Goal: Information Seeking & Learning: Learn about a topic

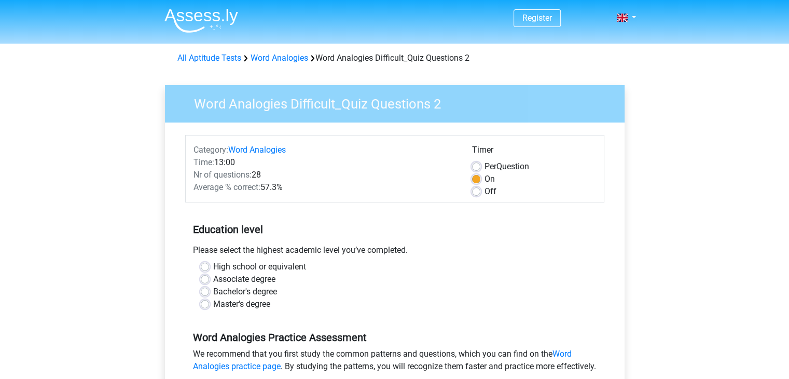
click at [213, 264] on label "High school or equivalent" at bounding box center [259, 266] width 93 height 12
click at [201, 264] on input "High school or equivalent" at bounding box center [205, 265] width 8 height 10
radio input "true"
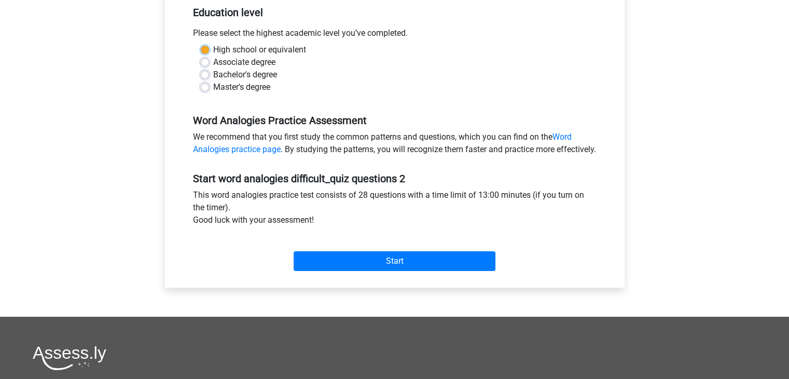
scroll to position [220, 0]
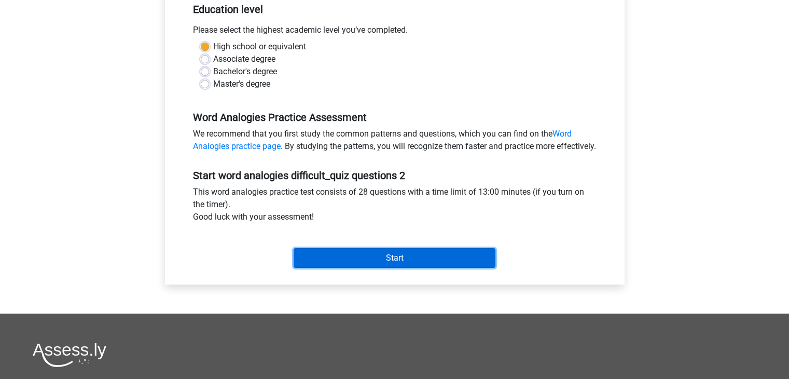
click at [468, 268] on input "Start" at bounding box center [395, 258] width 202 height 20
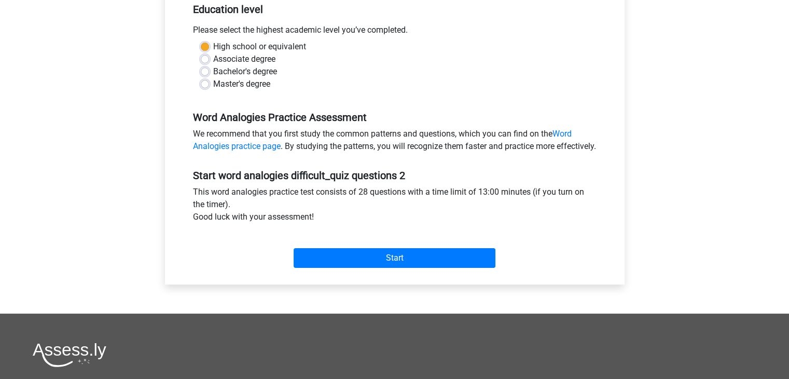
click at [373, 258] on div "Start" at bounding box center [394, 249] width 419 height 36
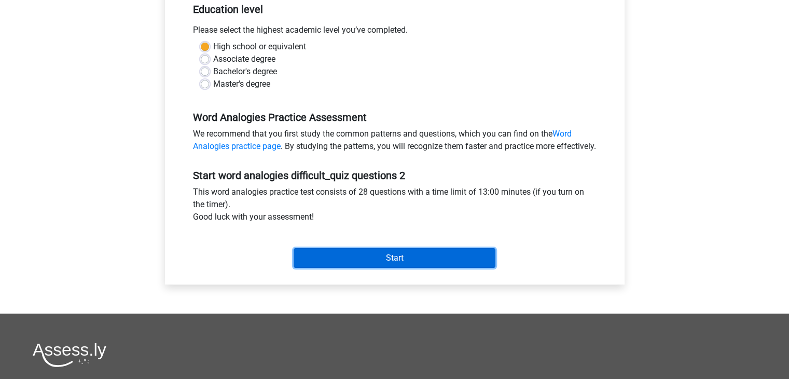
click at [372, 268] on input "Start" at bounding box center [395, 258] width 202 height 20
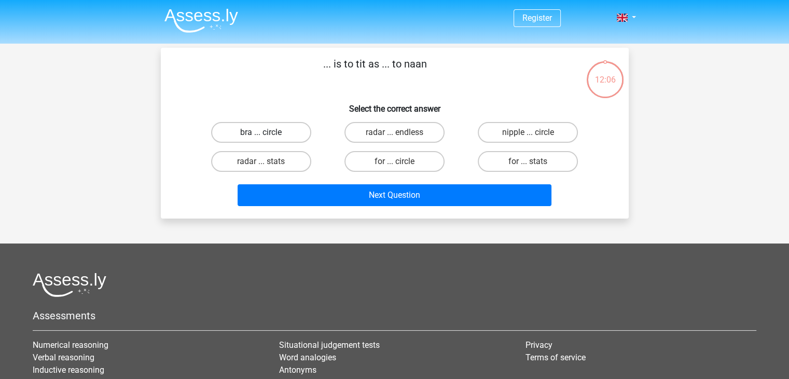
click at [234, 133] on label "bra ... circle" at bounding box center [261, 132] width 100 height 21
click at [261, 133] on input "bra ... circle" at bounding box center [264, 135] width 7 height 7
radio input "true"
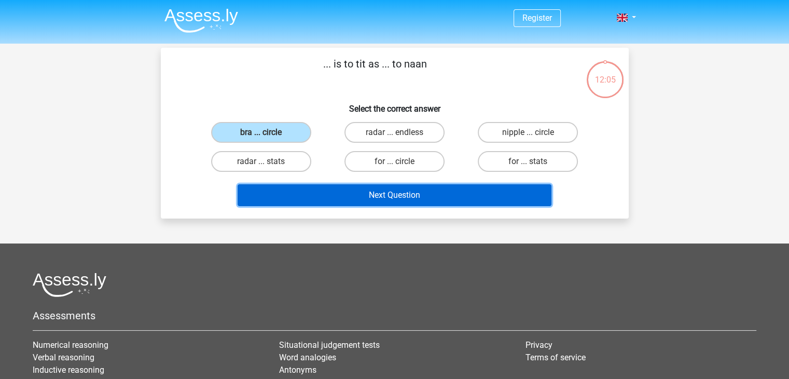
click at [295, 195] on button "Next Question" at bounding box center [395, 195] width 314 height 22
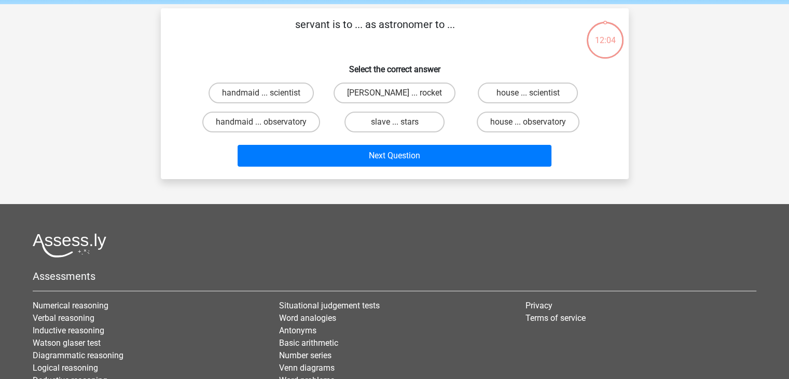
scroll to position [48, 0]
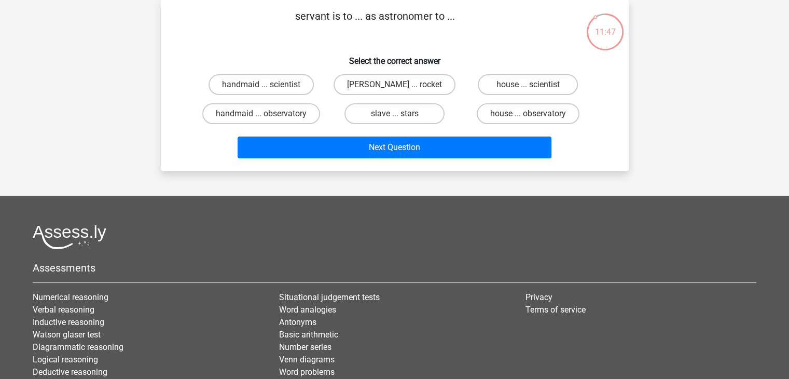
click at [490, 71] on div "house ... scientist" at bounding box center [527, 84] width 133 height 29
click at [495, 115] on label "house ... observatory" at bounding box center [528, 113] width 103 height 21
click at [528, 115] on input "house ... observatory" at bounding box center [531, 117] width 7 height 7
radio input "true"
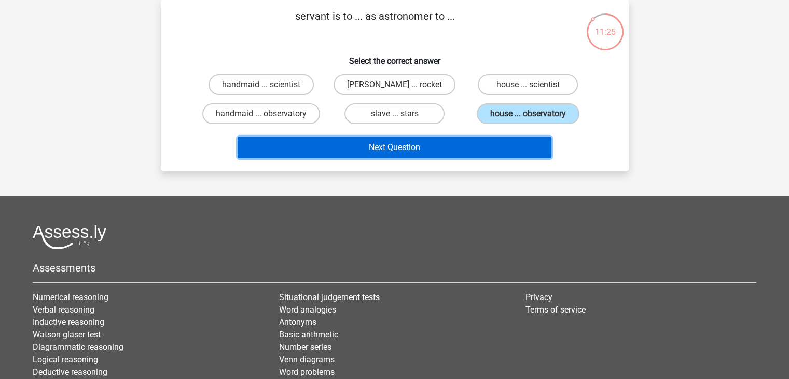
click at [470, 150] on button "Next Question" at bounding box center [395, 147] width 314 height 22
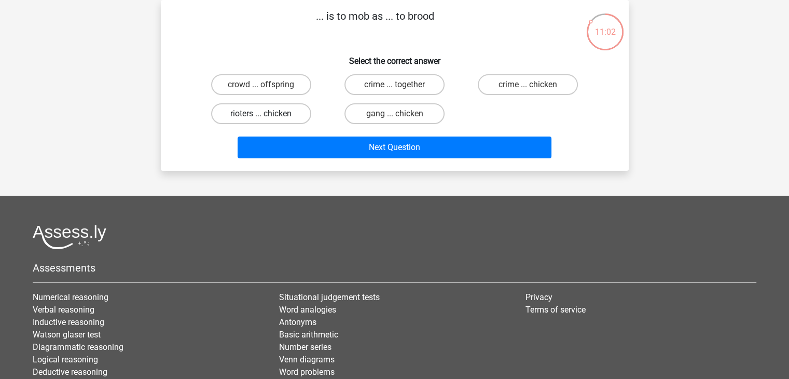
click at [237, 116] on label "rioters ... chicken" at bounding box center [261, 113] width 100 height 21
click at [261, 116] on input "rioters ... chicken" at bounding box center [264, 117] width 7 height 7
radio input "true"
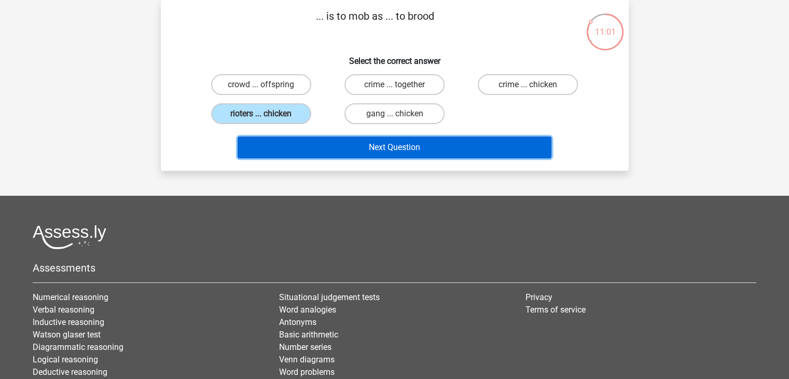
click at [290, 152] on button "Next Question" at bounding box center [395, 147] width 314 height 22
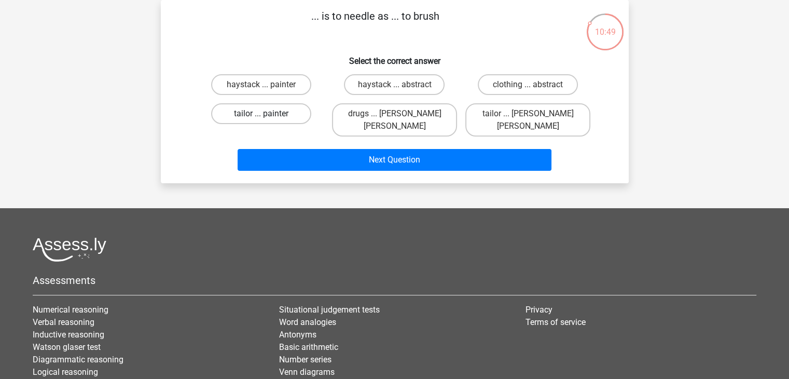
click at [224, 119] on label "tailor ... painter" at bounding box center [261, 113] width 100 height 21
click at [261, 119] on input "tailor ... painter" at bounding box center [264, 117] width 7 height 7
radio input "true"
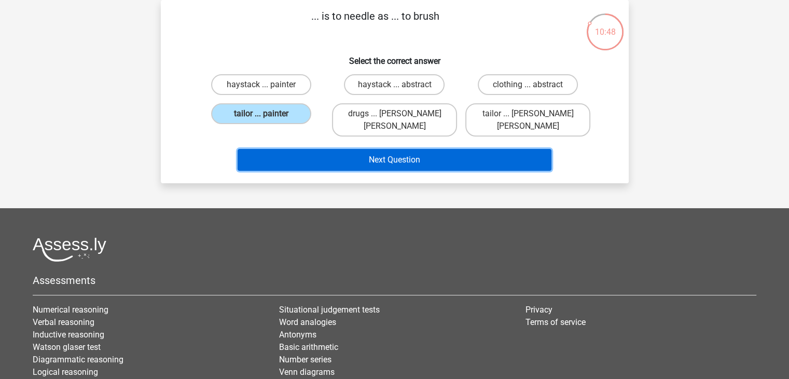
click at [276, 149] on button "Next Question" at bounding box center [395, 160] width 314 height 22
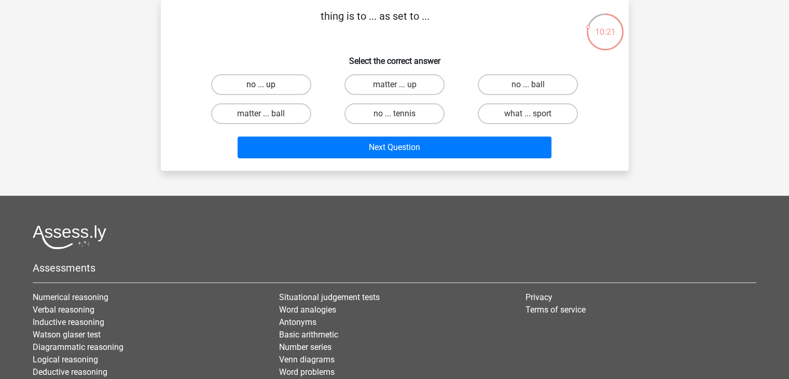
click at [288, 86] on label "no ... up" at bounding box center [261, 84] width 100 height 21
click at [268, 86] on input "no ... up" at bounding box center [264, 88] width 7 height 7
radio input "true"
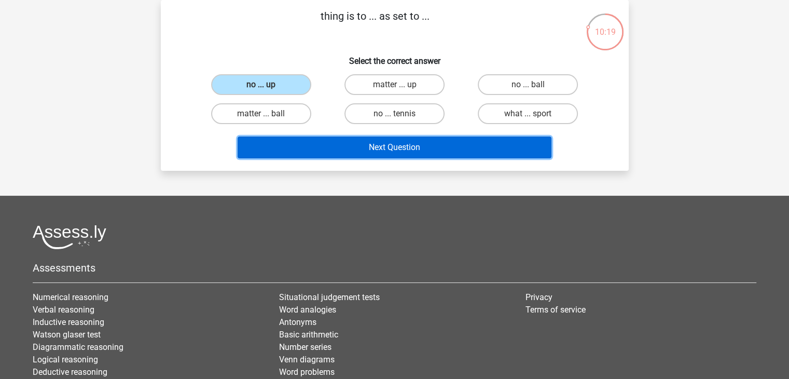
click at [353, 150] on button "Next Question" at bounding box center [395, 147] width 314 height 22
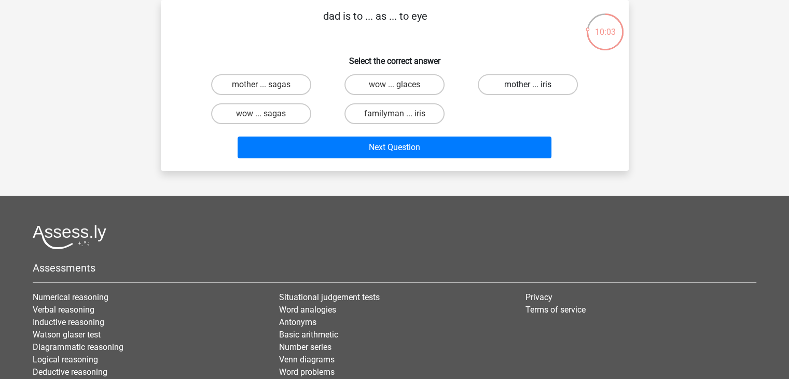
click at [514, 92] on label "mother ... iris" at bounding box center [528, 84] width 100 height 21
click at [528, 91] on input "mother ... iris" at bounding box center [531, 88] width 7 height 7
radio input "true"
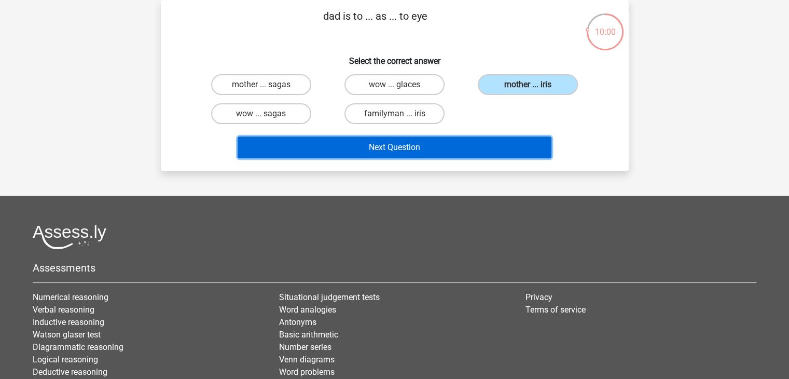
click at [410, 144] on button "Next Question" at bounding box center [395, 147] width 314 height 22
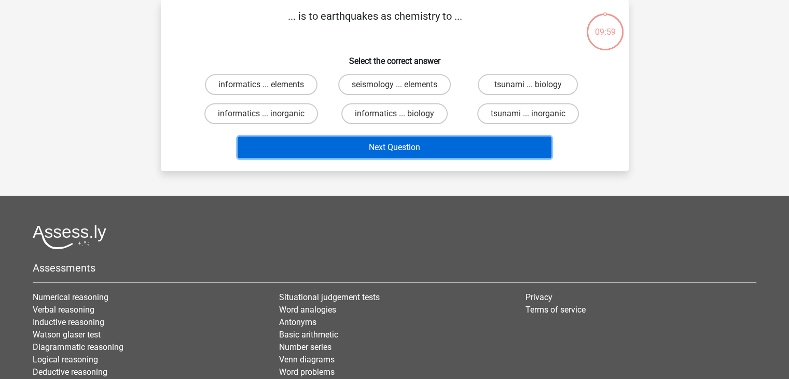
click at [410, 144] on button "Next Question" at bounding box center [395, 147] width 314 height 22
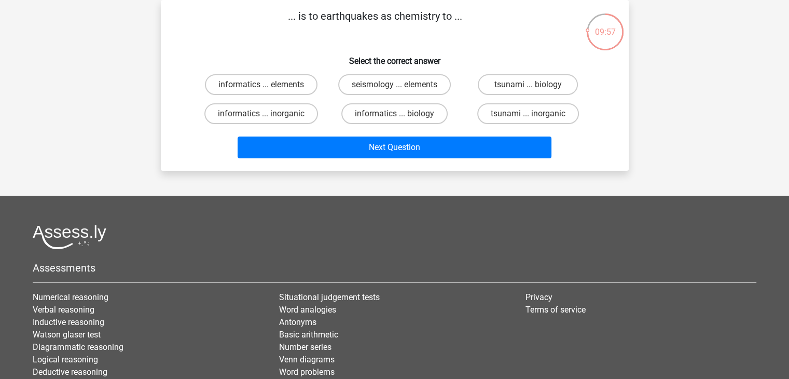
click at [220, 42] on div "... is to earthquakes as chemistry to ... Select the correct answer informatics…" at bounding box center [394, 85] width 459 height 154
click at [376, 80] on label "seismology ... elements" at bounding box center [394, 84] width 113 height 21
click at [394, 85] on input "seismology ... elements" at bounding box center [397, 88] width 7 height 7
radio input "true"
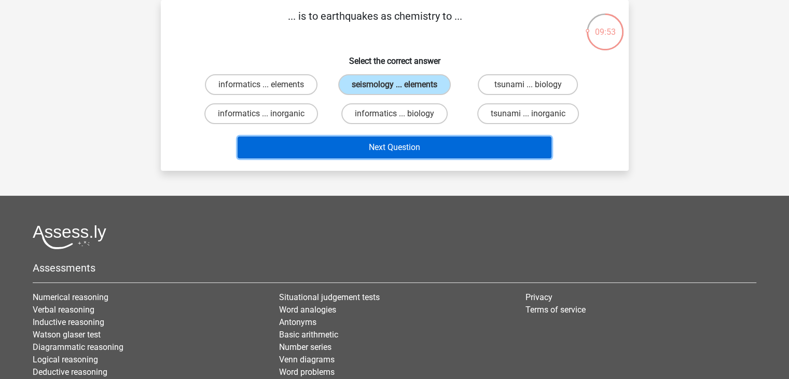
click at [389, 148] on button "Next Question" at bounding box center [395, 147] width 314 height 22
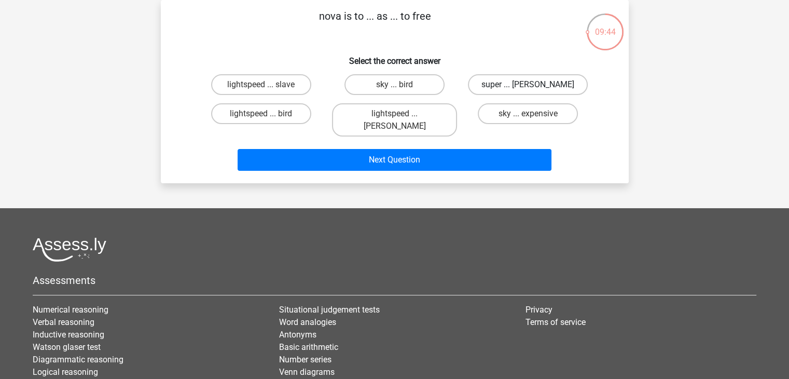
click at [518, 83] on label "super ... lance" at bounding box center [528, 84] width 120 height 21
click at [528, 85] on input "super ... lance" at bounding box center [531, 88] width 7 height 7
radio input "true"
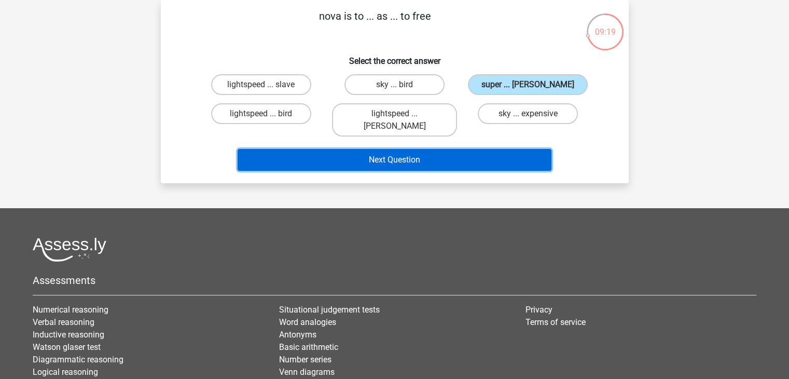
click at [467, 153] on button "Next Question" at bounding box center [395, 160] width 314 height 22
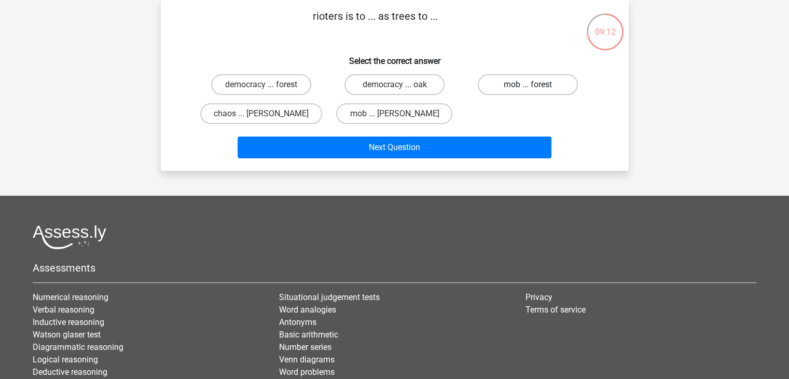
click at [546, 87] on label "mob ... forest" at bounding box center [528, 84] width 100 height 21
click at [535, 87] on input "mob ... forest" at bounding box center [531, 88] width 7 height 7
radio input "true"
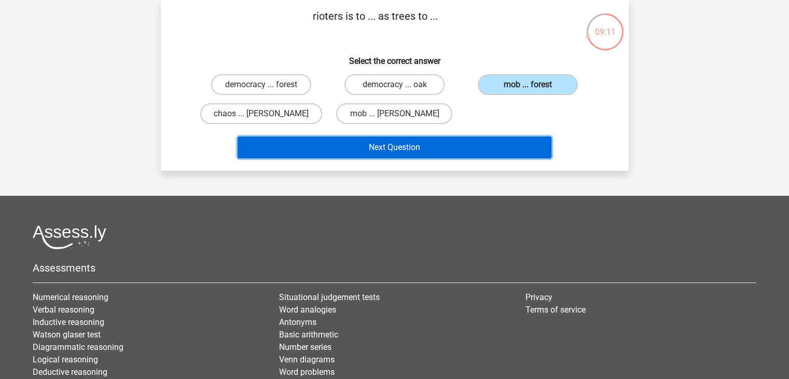
click at [429, 146] on button "Next Question" at bounding box center [395, 147] width 314 height 22
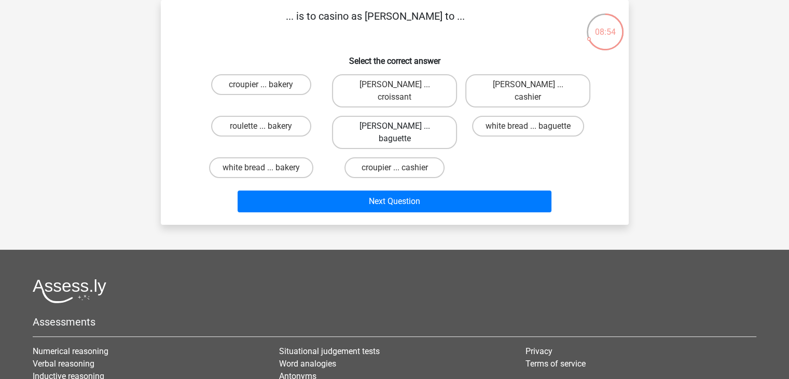
click at [416, 117] on label "gamble ... baguette" at bounding box center [394, 132] width 125 height 33
click at [401, 126] on input "gamble ... baguette" at bounding box center [397, 129] width 7 height 7
radio input "true"
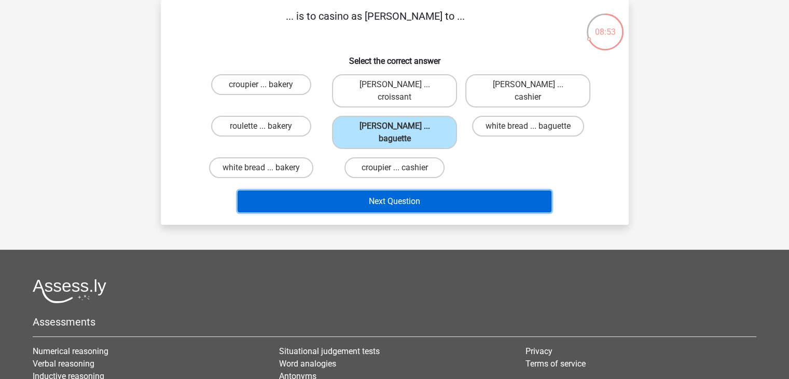
click at [432, 190] on button "Next Question" at bounding box center [395, 201] width 314 height 22
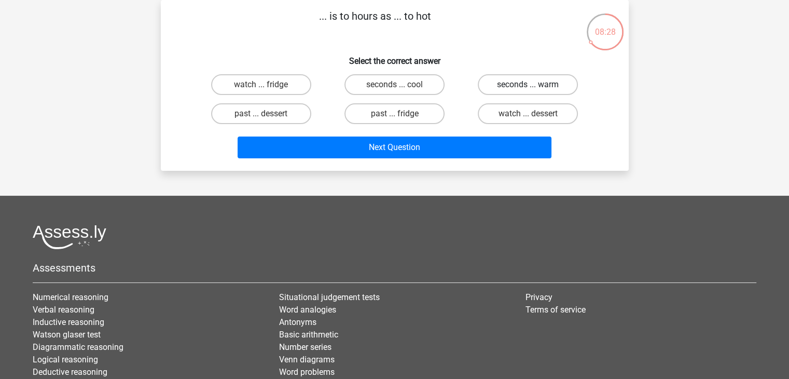
click at [520, 86] on label "seconds ... warm" at bounding box center [528, 84] width 100 height 21
click at [528, 86] on input "seconds ... warm" at bounding box center [531, 88] width 7 height 7
radio input "true"
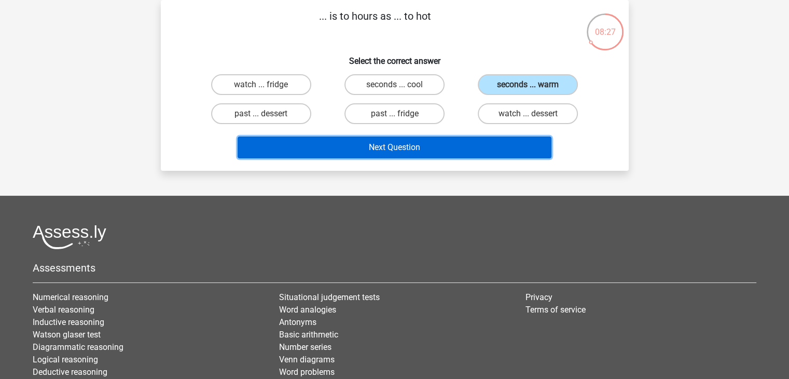
click at [496, 146] on button "Next Question" at bounding box center [395, 147] width 314 height 22
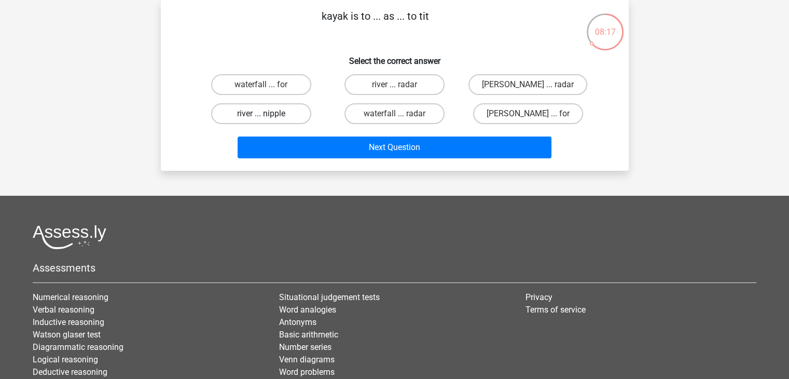
click at [270, 115] on label "river ... nipple" at bounding box center [261, 113] width 100 height 21
click at [268, 115] on input "river ... nipple" at bounding box center [264, 117] width 7 height 7
radio input "true"
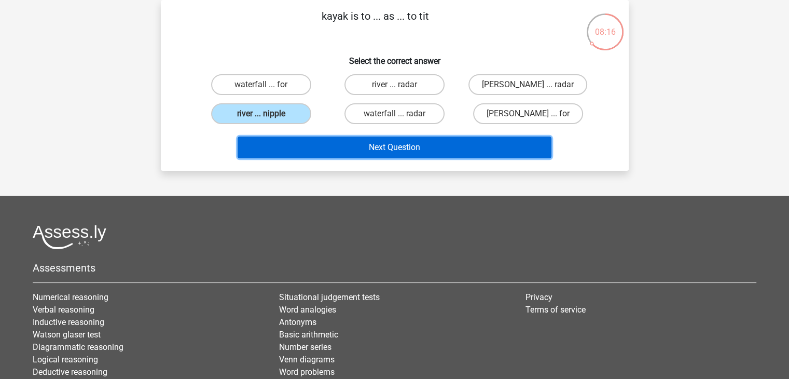
click at [349, 147] on button "Next Question" at bounding box center [395, 147] width 314 height 22
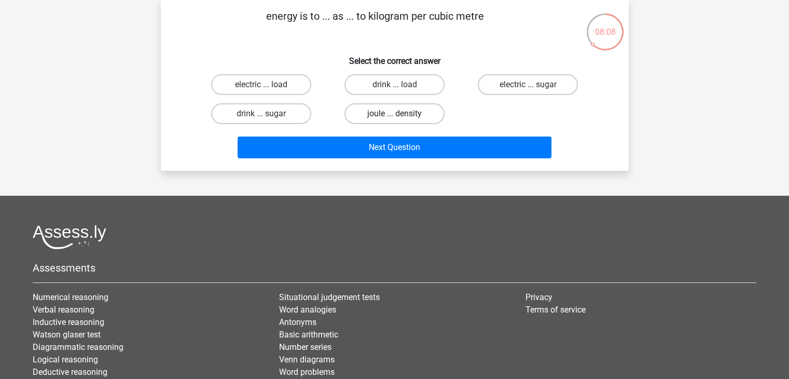
click at [363, 114] on label "joule ... density" at bounding box center [394, 113] width 100 height 21
click at [394, 114] on input "joule ... density" at bounding box center [397, 117] width 7 height 7
radio input "true"
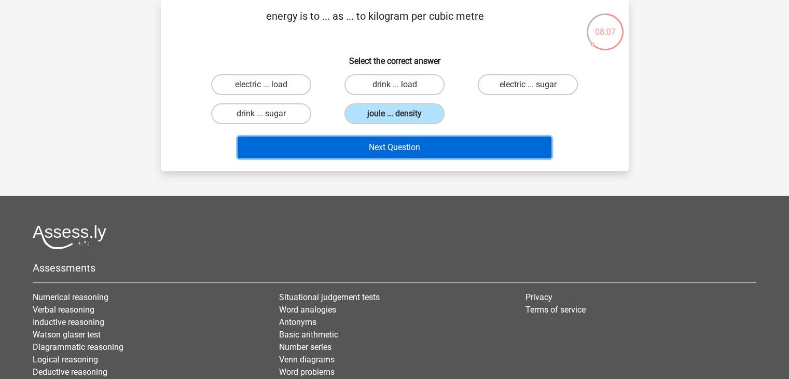
click at [364, 144] on button "Next Question" at bounding box center [395, 147] width 314 height 22
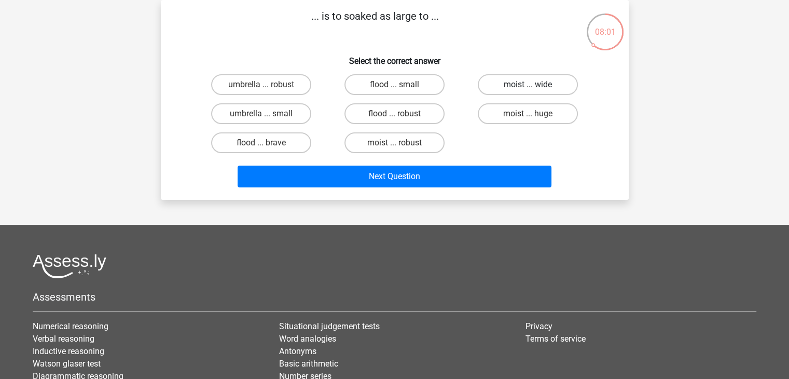
click at [523, 92] on label "moist ... wide" at bounding box center [528, 84] width 100 height 21
click at [528, 91] on input "moist ... wide" at bounding box center [531, 88] width 7 height 7
radio input "true"
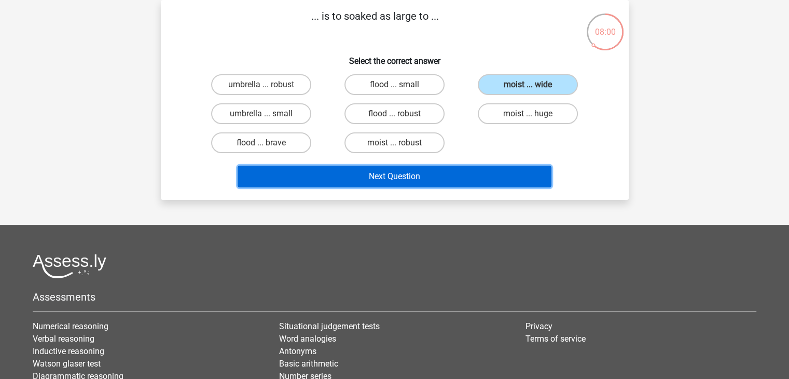
click at [462, 171] on button "Next Question" at bounding box center [395, 176] width 314 height 22
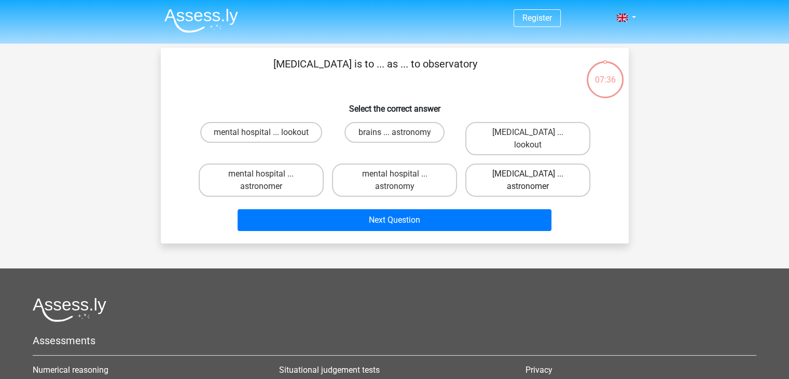
click at [529, 163] on label "neurologist ... astronomer" at bounding box center [527, 179] width 125 height 33
click at [529, 174] on input "neurologist ... astronomer" at bounding box center [531, 177] width 7 height 7
radio input "true"
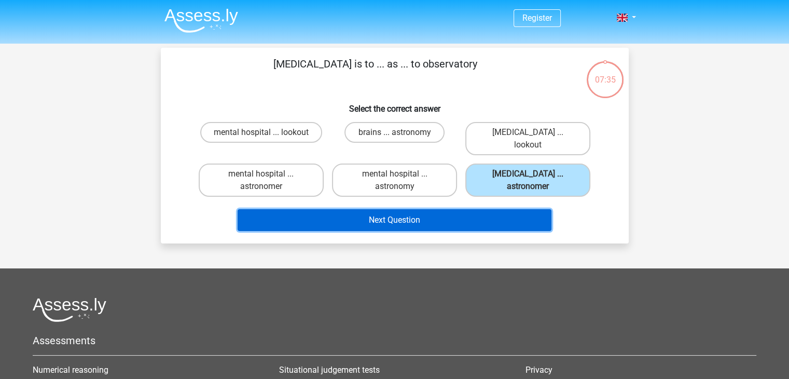
click at [430, 209] on button "Next Question" at bounding box center [395, 220] width 314 height 22
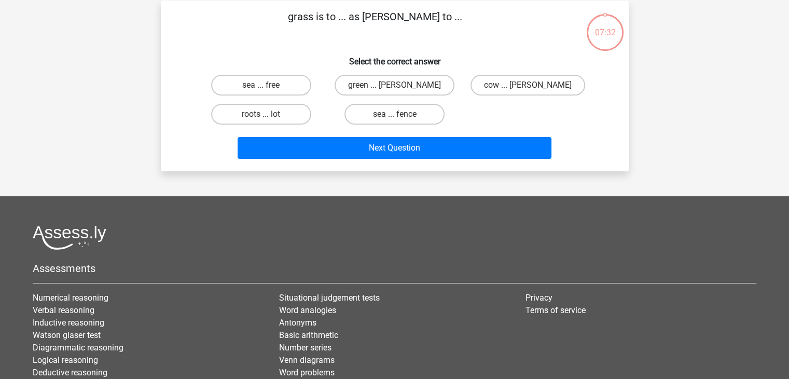
scroll to position [48, 0]
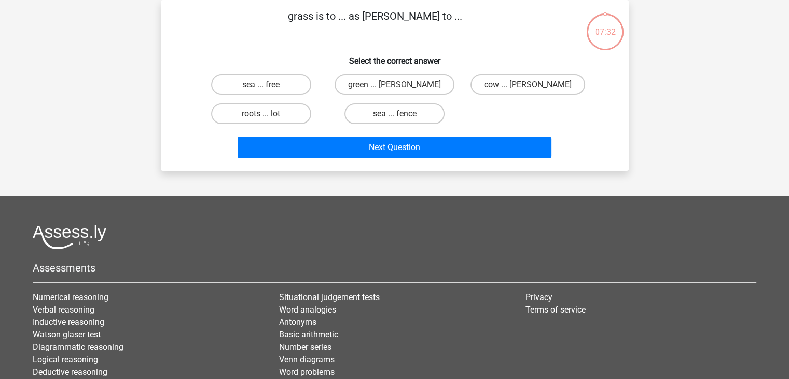
click at [430, 207] on div "Register Nederlands English" at bounding box center [394, 210] width 789 height 517
click at [286, 114] on label "roots ... lot" at bounding box center [261, 113] width 100 height 21
click at [268, 114] on input "roots ... lot" at bounding box center [264, 117] width 7 height 7
radio input "true"
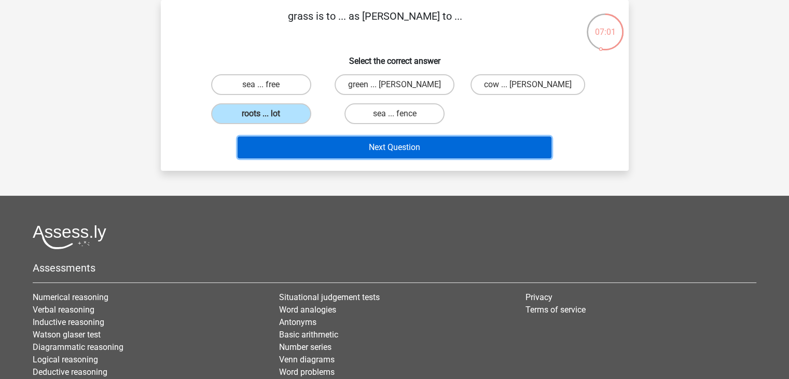
click at [343, 150] on button "Next Question" at bounding box center [395, 147] width 314 height 22
